Goal: Find specific page/section: Find specific page/section

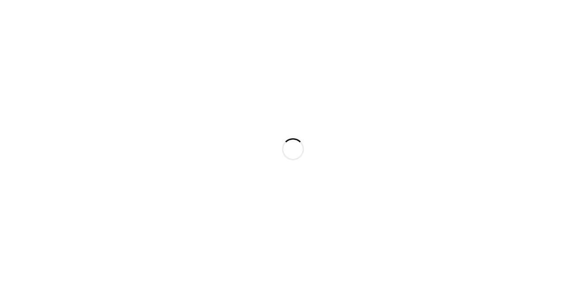
click at [360, 296] on div at bounding box center [293, 149] width 586 height 298
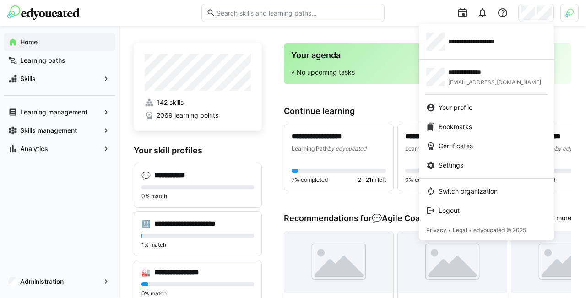
click at [576, 14] on div at bounding box center [293, 149] width 586 height 298
click at [576, 14] on div at bounding box center [569, 13] width 18 height 18
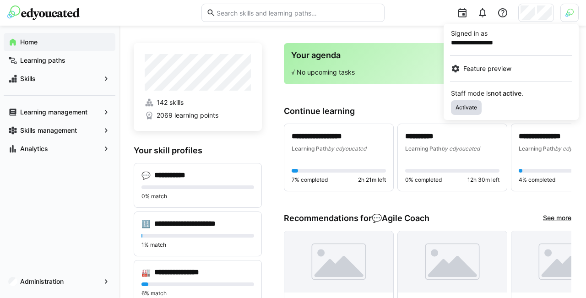
click at [475, 105] on span "Activate" at bounding box center [466, 107] width 23 height 7
click at [560, 15] on div at bounding box center [293, 149] width 586 height 298
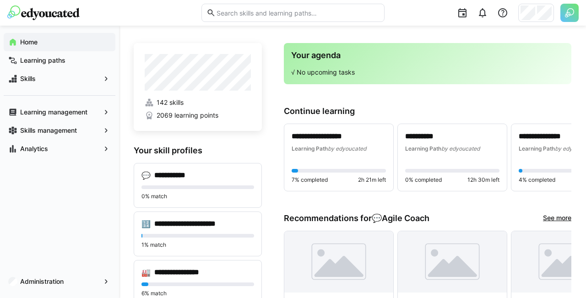
click at [568, 14] on img at bounding box center [569, 13] width 18 height 18
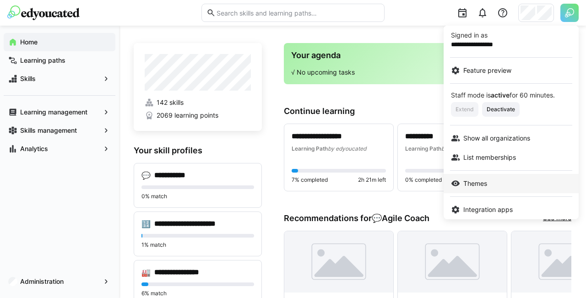
click at [478, 179] on link "Themes" at bounding box center [511, 183] width 135 height 19
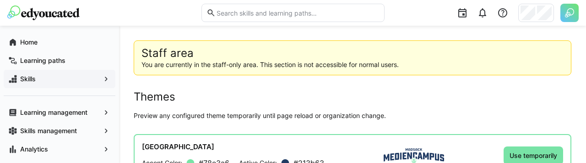
click at [105, 76] on eds-icon at bounding box center [106, 78] width 9 height 9
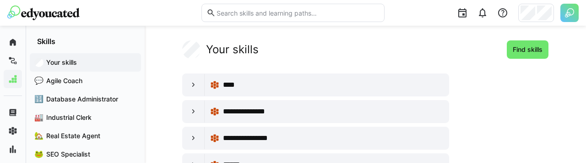
click at [566, 13] on img at bounding box center [569, 13] width 18 height 18
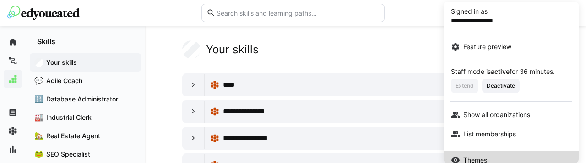
click at [485, 153] on link "Themes" at bounding box center [511, 159] width 135 height 19
